Goal: Transaction & Acquisition: Purchase product/service

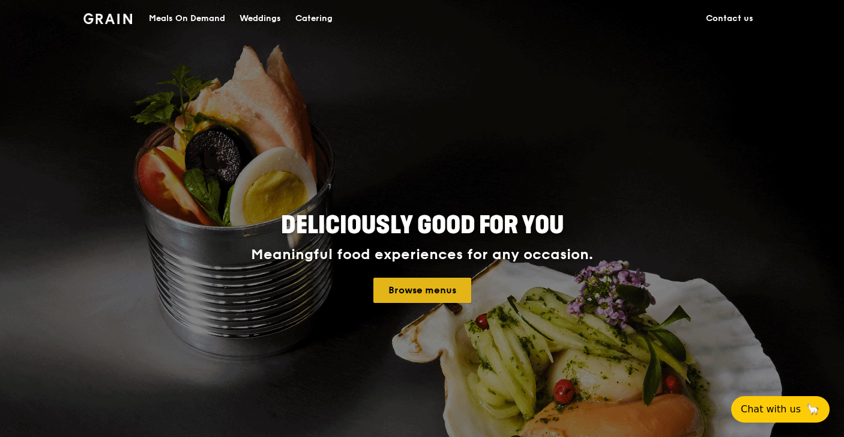
click at [424, 294] on link "Browse menus" at bounding box center [423, 289] width 98 height 25
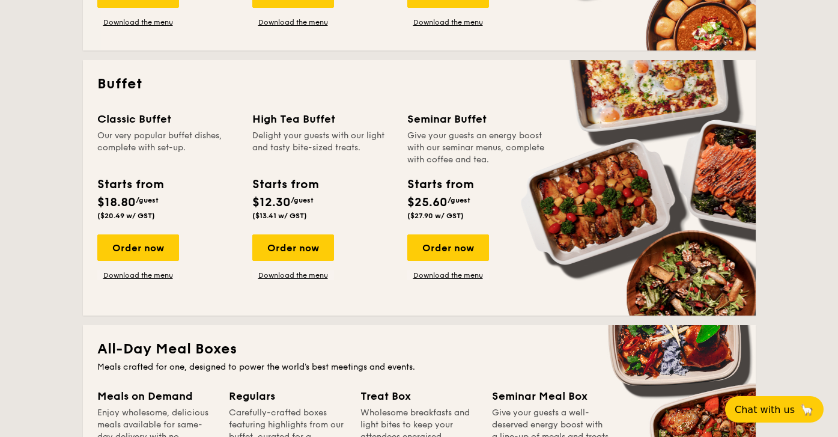
scroll to position [420, 0]
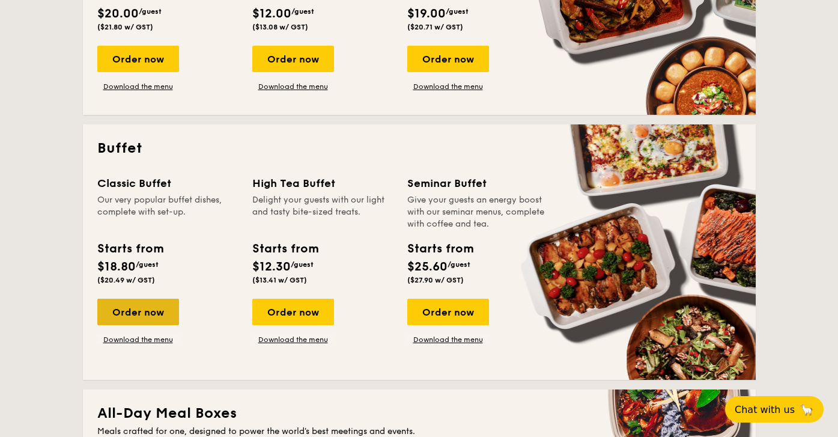
click at [144, 314] on div "Order now" at bounding box center [138, 311] width 82 height 26
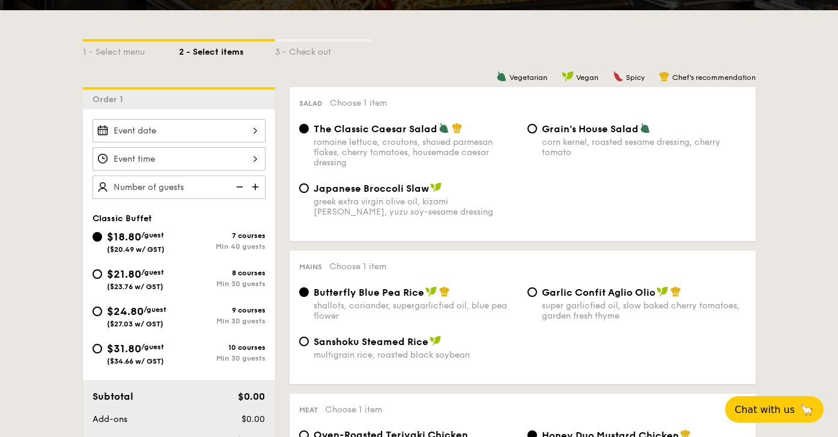
scroll to position [300, 0]
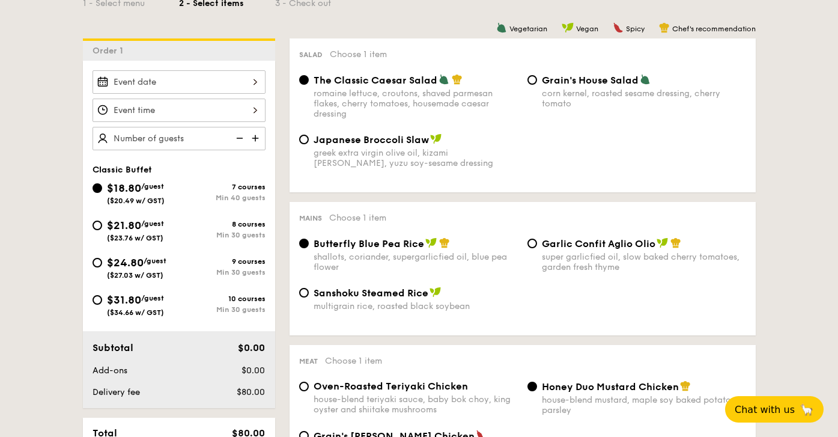
click at [603, 270] on div "super garlicfied oil, slow baked cherry tomatoes, garden fresh thyme" at bounding box center [644, 262] width 204 height 20
click at [537, 248] on input "Garlic Confit Aglio Olio super garlicfied oil, slow baked cherry tomatoes, gard…" at bounding box center [532, 243] width 10 height 10
radio input "true"
click at [88, 215] on div "$18.80 /guest ($20.49 w/ GST) 7 courses Min 40 guests $21.80 /guest ($23.76 w/ …" at bounding box center [179, 254] width 183 height 149
click at [102, 218] on div "$21.80 /guest ($23.76 w/ GST)" at bounding box center [135, 229] width 86 height 25
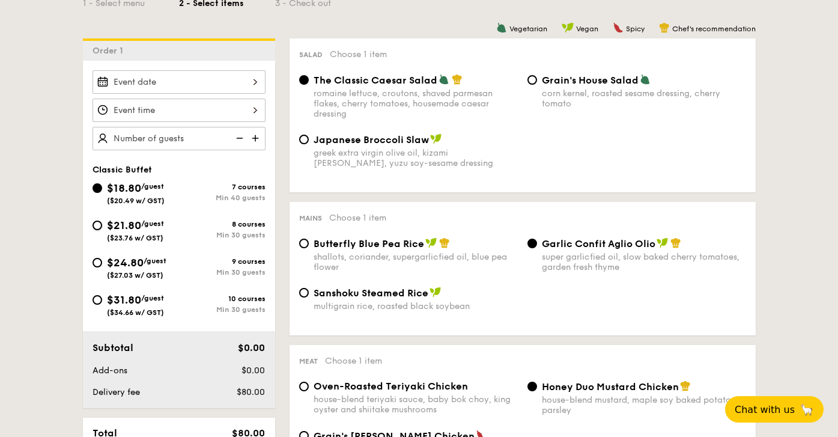
click at [102, 220] on input "$21.80 /guest ($23.76 w/ GST) 8 courses Min 30 guests" at bounding box center [97, 225] width 10 height 10
radio input "true"
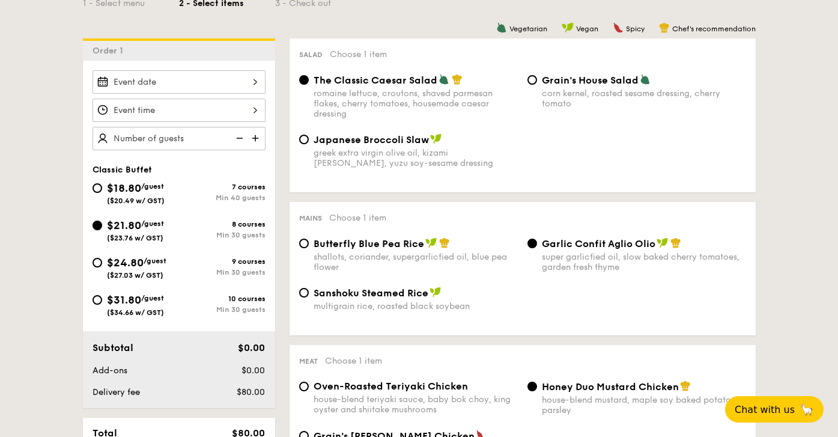
radio input "true"
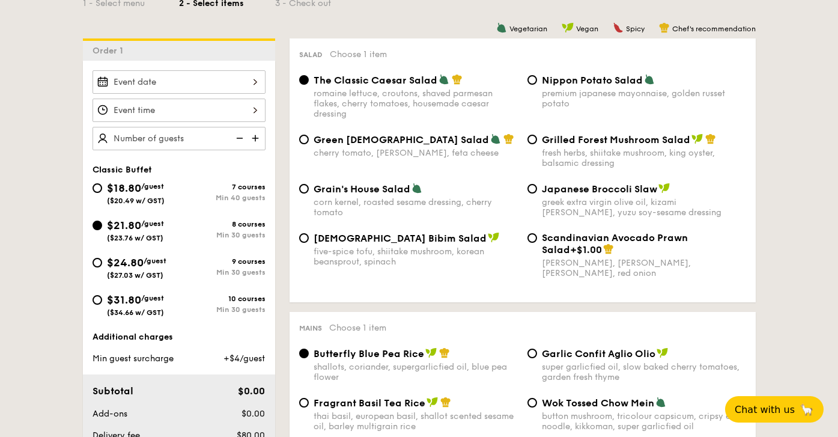
click at [138, 236] on span "($23.76 w/ GST)" at bounding box center [135, 238] width 56 height 8
click at [102, 230] on input "$21.80 /guest ($23.76 w/ GST) 8 courses Min 30 guests" at bounding box center [97, 225] width 10 height 10
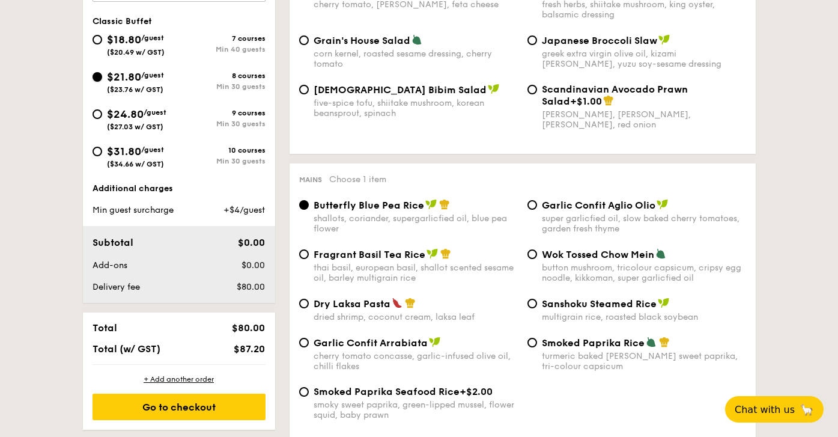
scroll to position [480, 0]
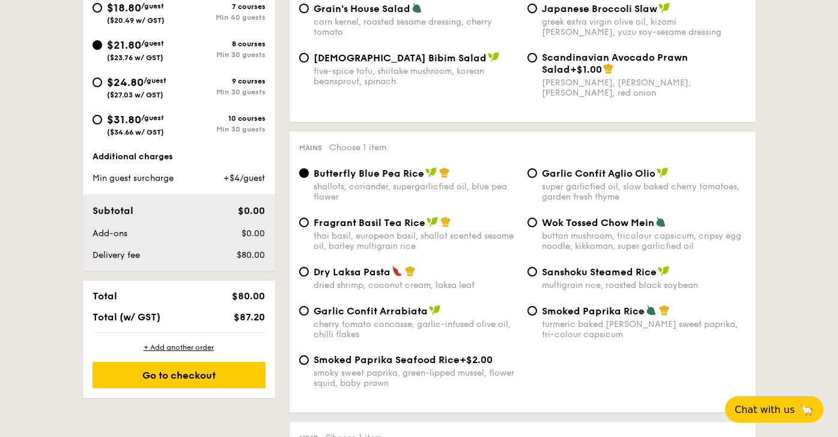
click at [397, 232] on div "thai basil, european basil, shallot scented sesame oil, barley multigrain rice" at bounding box center [416, 241] width 204 height 20
click at [309, 227] on input "Fragrant Basil Tea Rice thai basil, european basil, shallot scented sesame oil,…" at bounding box center [304, 222] width 10 height 10
radio input "true"
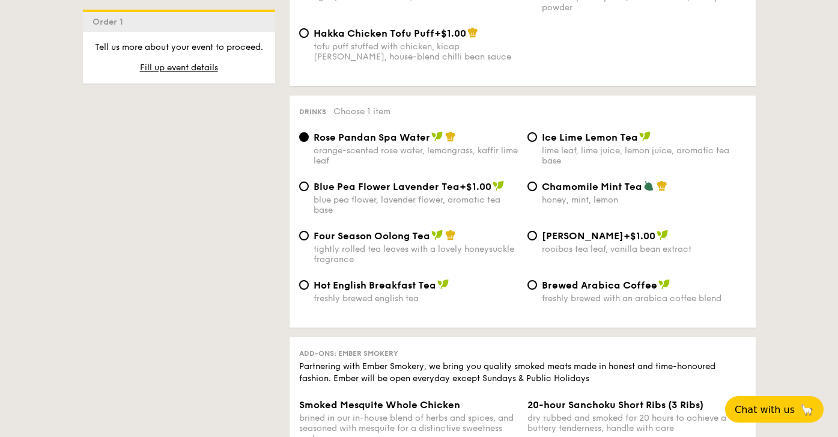
scroll to position [2285, 0]
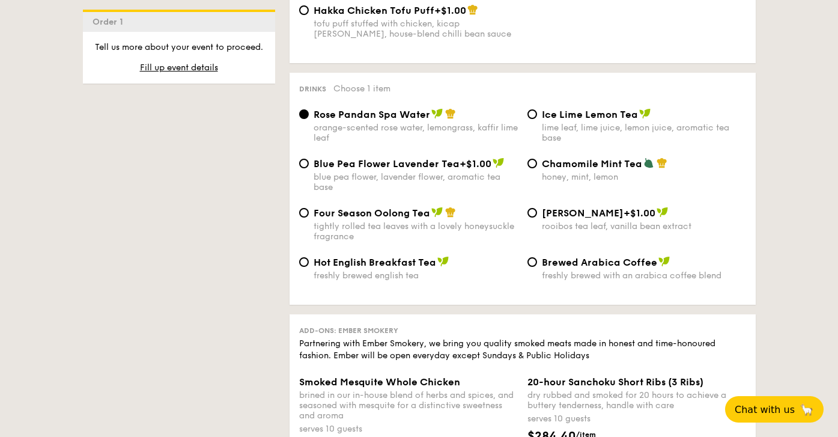
click at [660, 207] on img at bounding box center [662, 212] width 12 height 11
click at [537, 208] on input "Vanilla Rooibos +$1.00 rooibos tea leaf, vanilla bean extract" at bounding box center [532, 213] width 10 height 10
radio input "true"
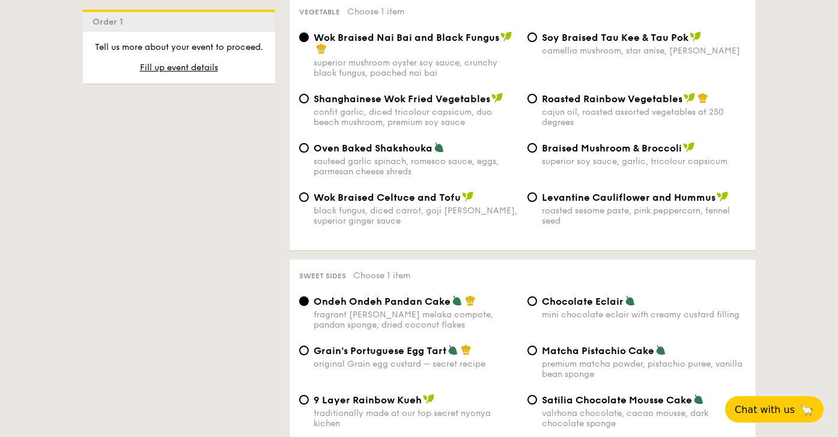
scroll to position [1684, 0]
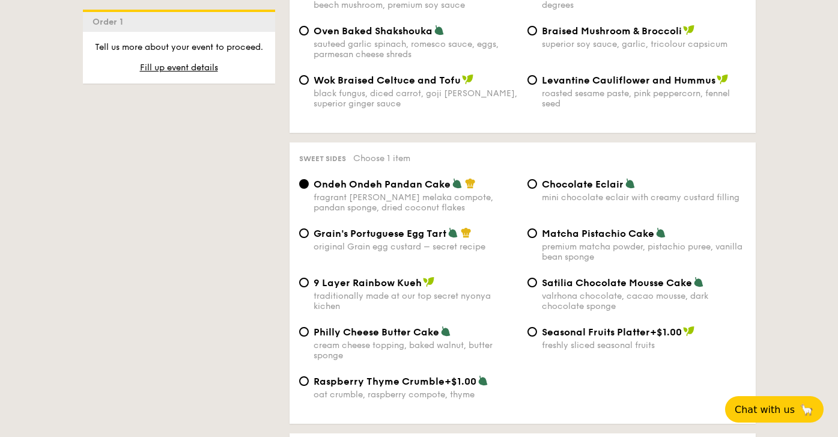
click at [617, 228] on span "Matcha Pistachio Cake" at bounding box center [598, 233] width 112 height 11
click at [537, 228] on input "Matcha Pistachio Cake premium matcha powder, pistachio puree, vanilla bean spon…" at bounding box center [532, 233] width 10 height 10
radio input "true"
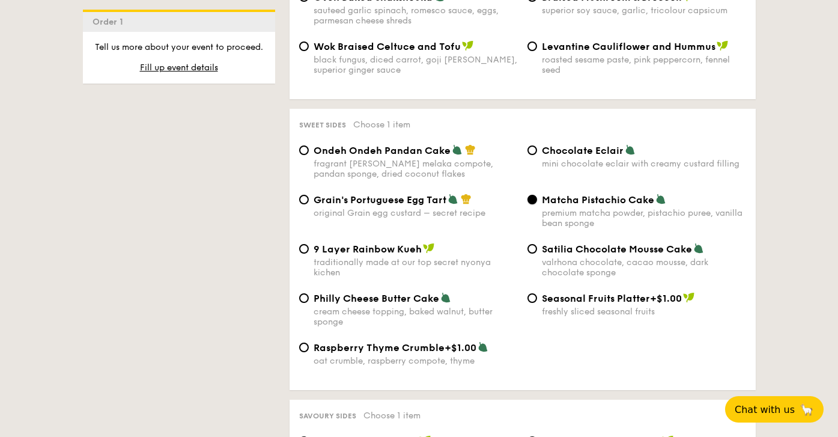
scroll to position [1720, 0]
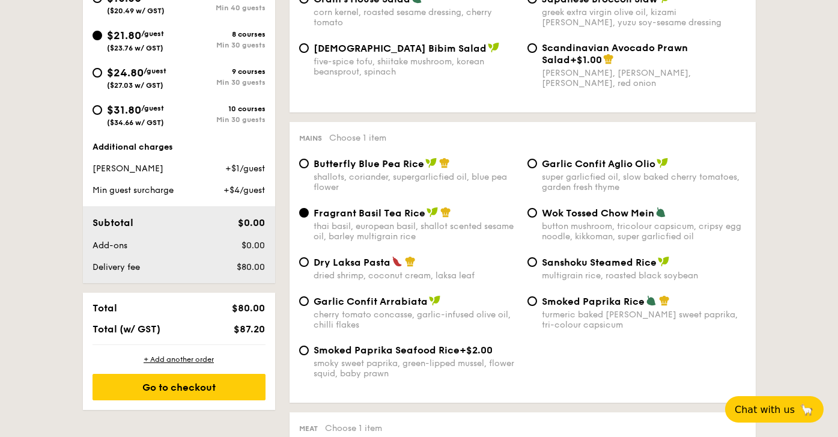
scroll to position [421, 0]
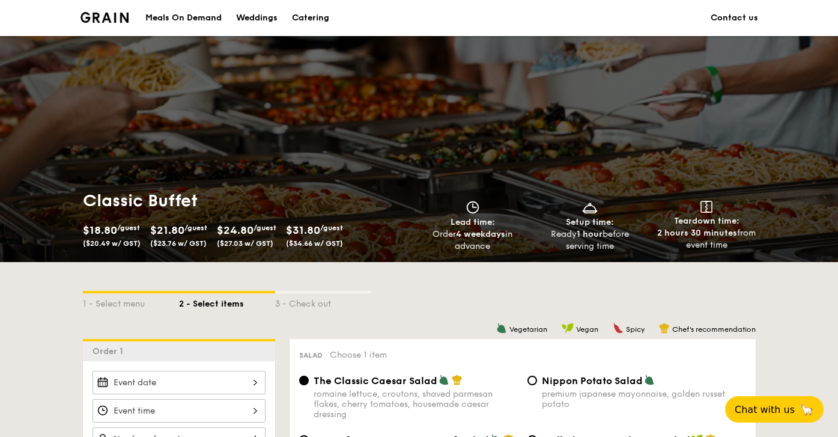
click at [321, 13] on div "Catering" at bounding box center [310, 18] width 37 height 36
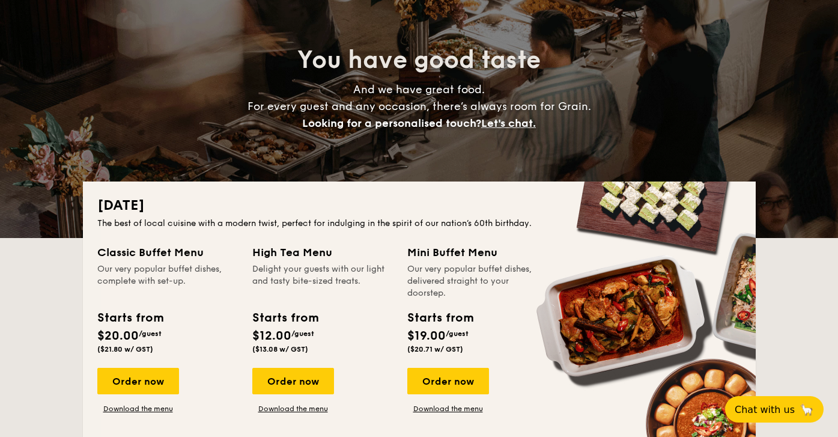
scroll to position [180, 0]
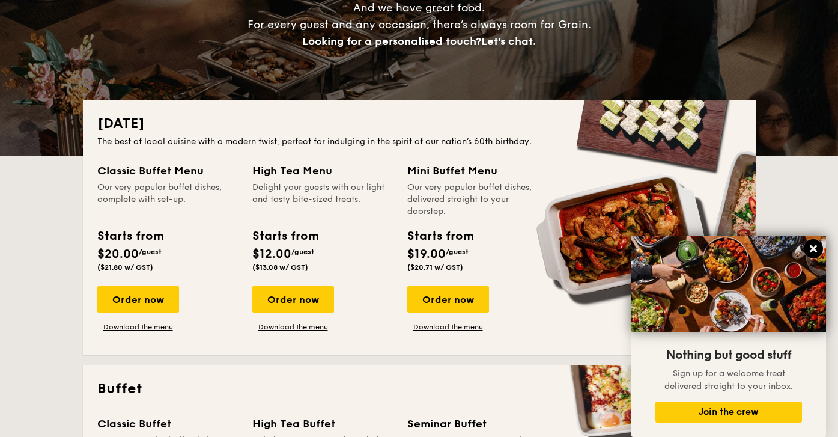
click at [810, 248] on icon at bounding box center [813, 248] width 11 height 11
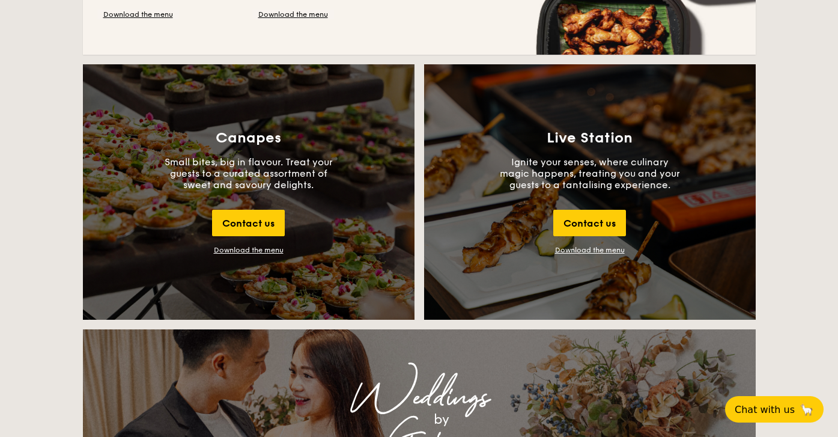
scroll to position [1262, 0]
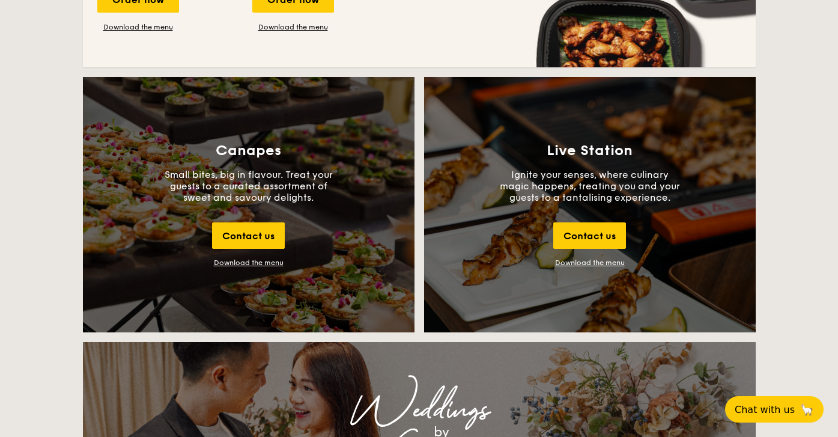
click at [265, 172] on p "Small bites, big in flavour. Treat your guests to a curated assortment of sweet…" at bounding box center [249, 186] width 180 height 34
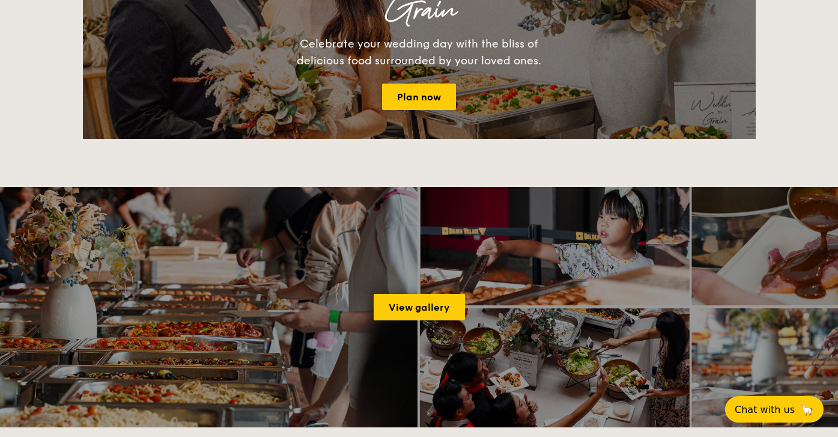
scroll to position [1864, 0]
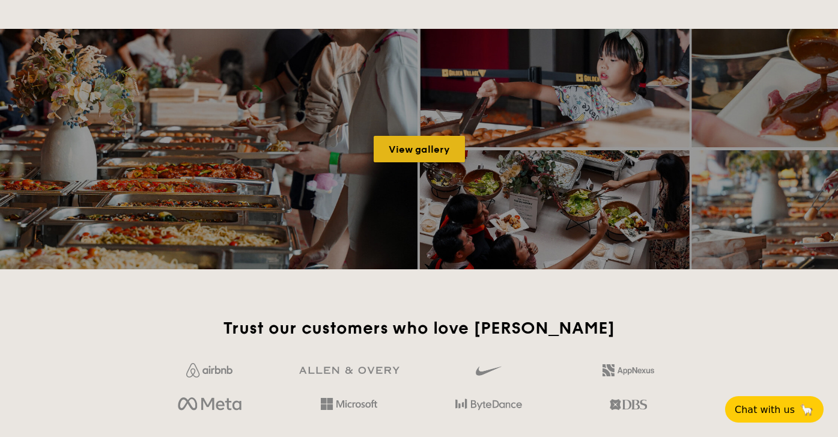
click at [429, 155] on link "View gallery" at bounding box center [419, 149] width 91 height 26
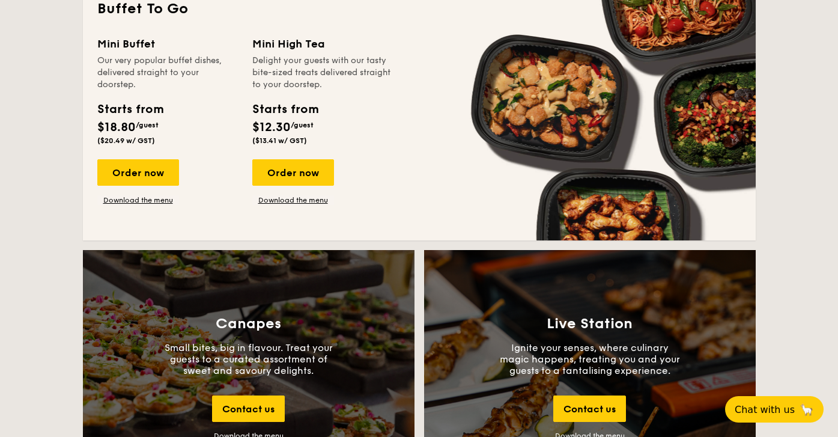
scroll to position [1022, 0]
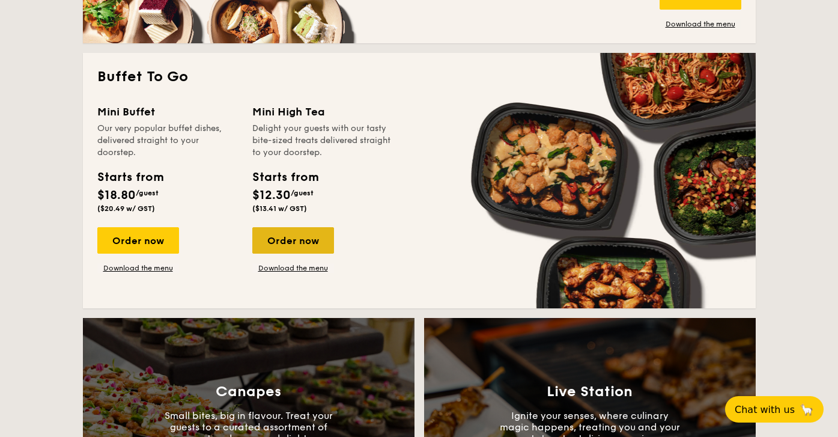
click at [303, 246] on div "Order now" at bounding box center [293, 240] width 82 height 26
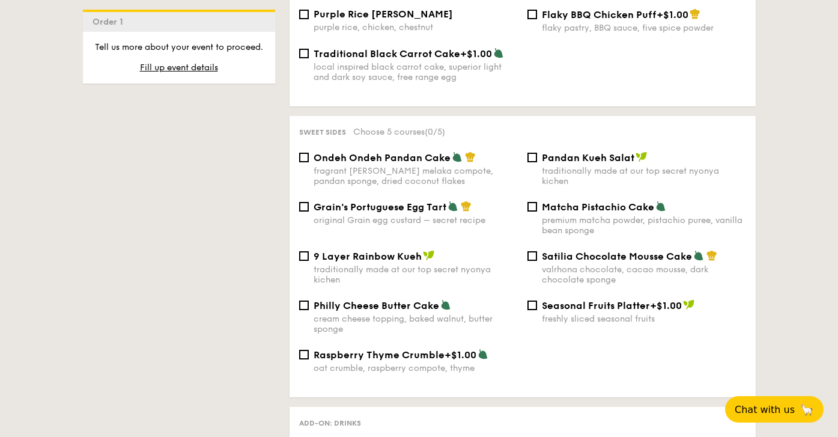
scroll to position [1024, 0]
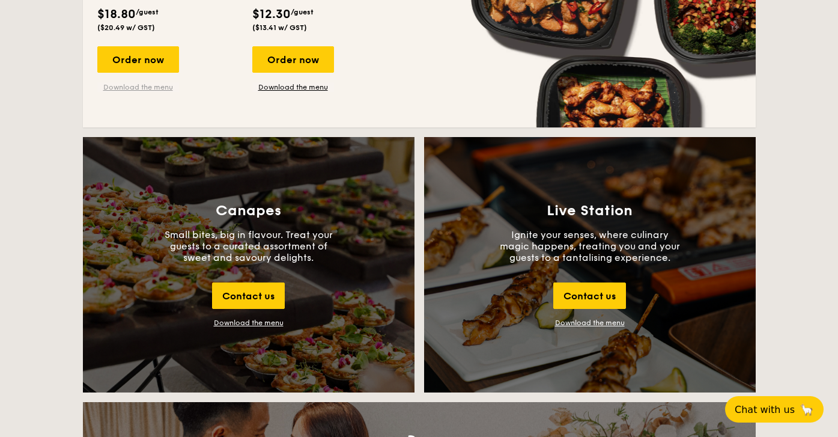
scroll to position [1202, 0]
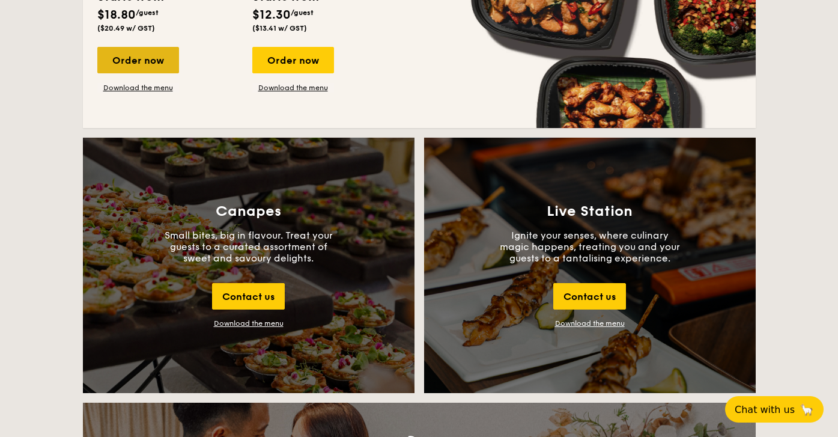
click at [124, 56] on div "Order now" at bounding box center [138, 60] width 82 height 26
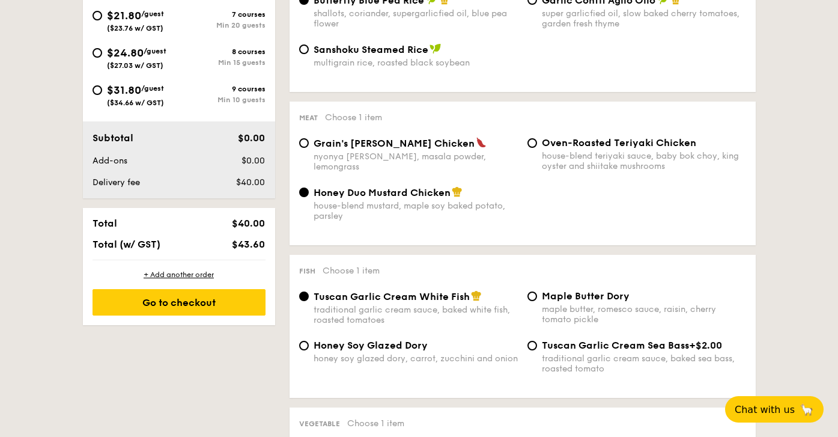
scroll to position [1207, 0]
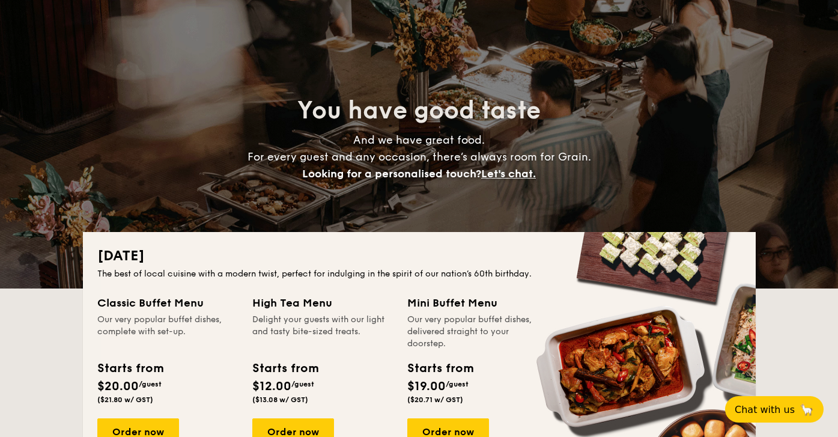
scroll to position [180, 0]
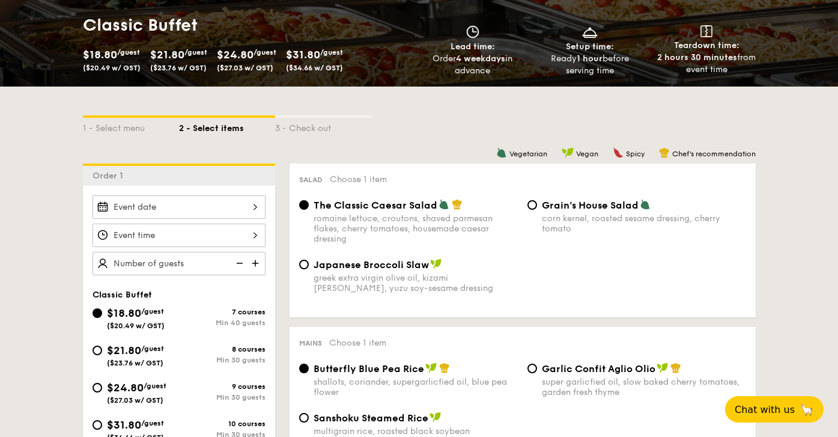
scroll to position [361, 0]
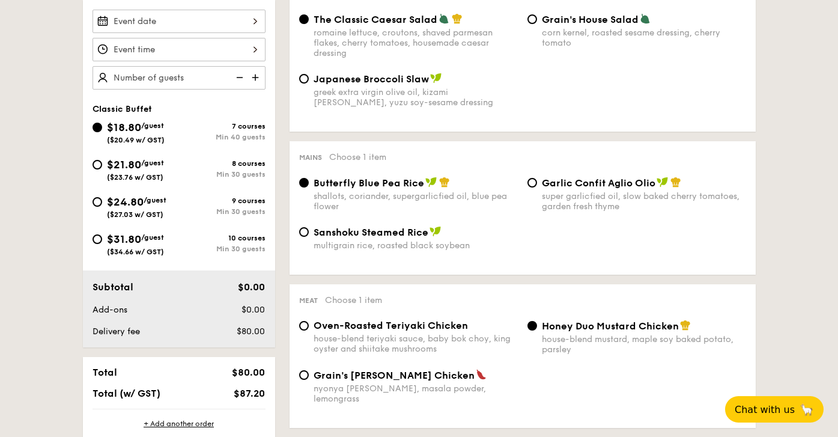
click at [124, 168] on span "$21.80" at bounding box center [124, 164] width 34 height 13
click at [102, 168] on input "$21.80 /guest ($23.76 w/ GST) 8 courses Min 30 guests" at bounding box center [97, 165] width 10 height 10
radio input "true"
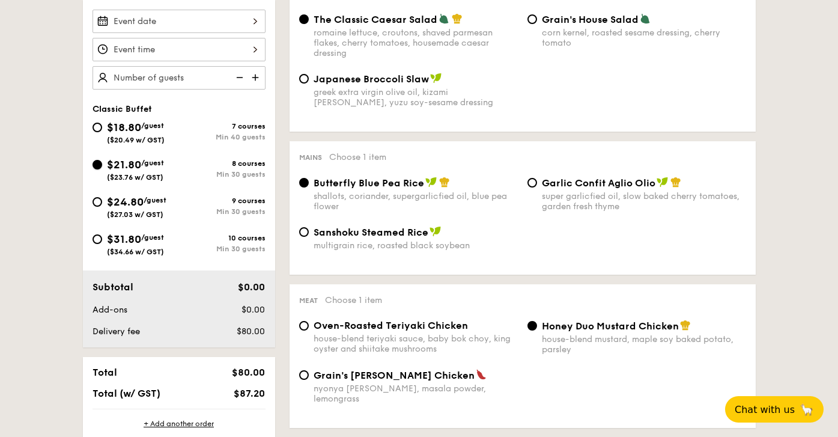
radio input "true"
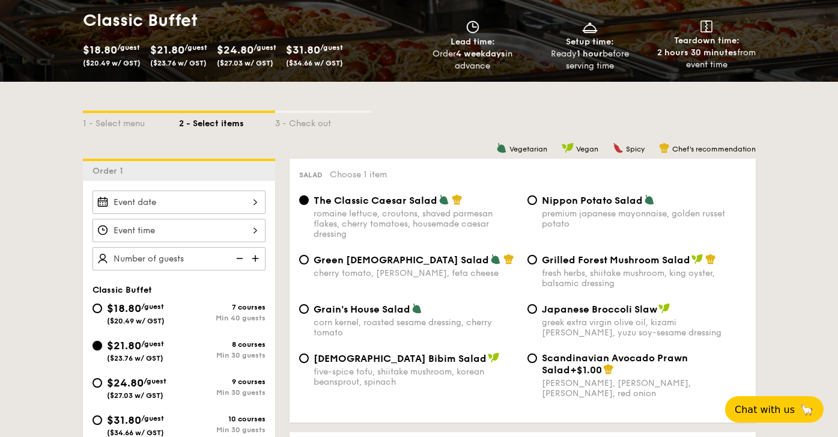
scroll to position [120, 0]
